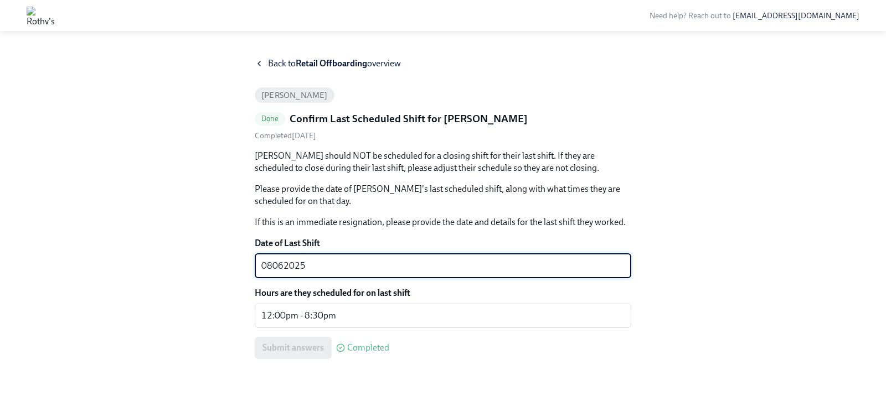
click at [271, 264] on textarea "08062025" at bounding box center [442, 266] width 363 height 13
click at [285, 265] on textarea "08/062025" at bounding box center [442, 266] width 363 height 13
type textarea "08/06/2025"
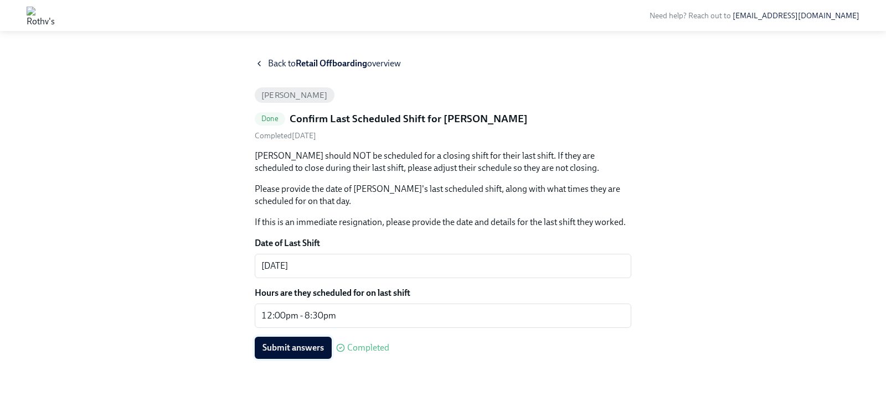
click at [293, 354] on button "Submit answers" at bounding box center [293, 348] width 77 height 22
click at [257, 63] on icon at bounding box center [259, 63] width 9 height 9
